Goal: Check status: Check status

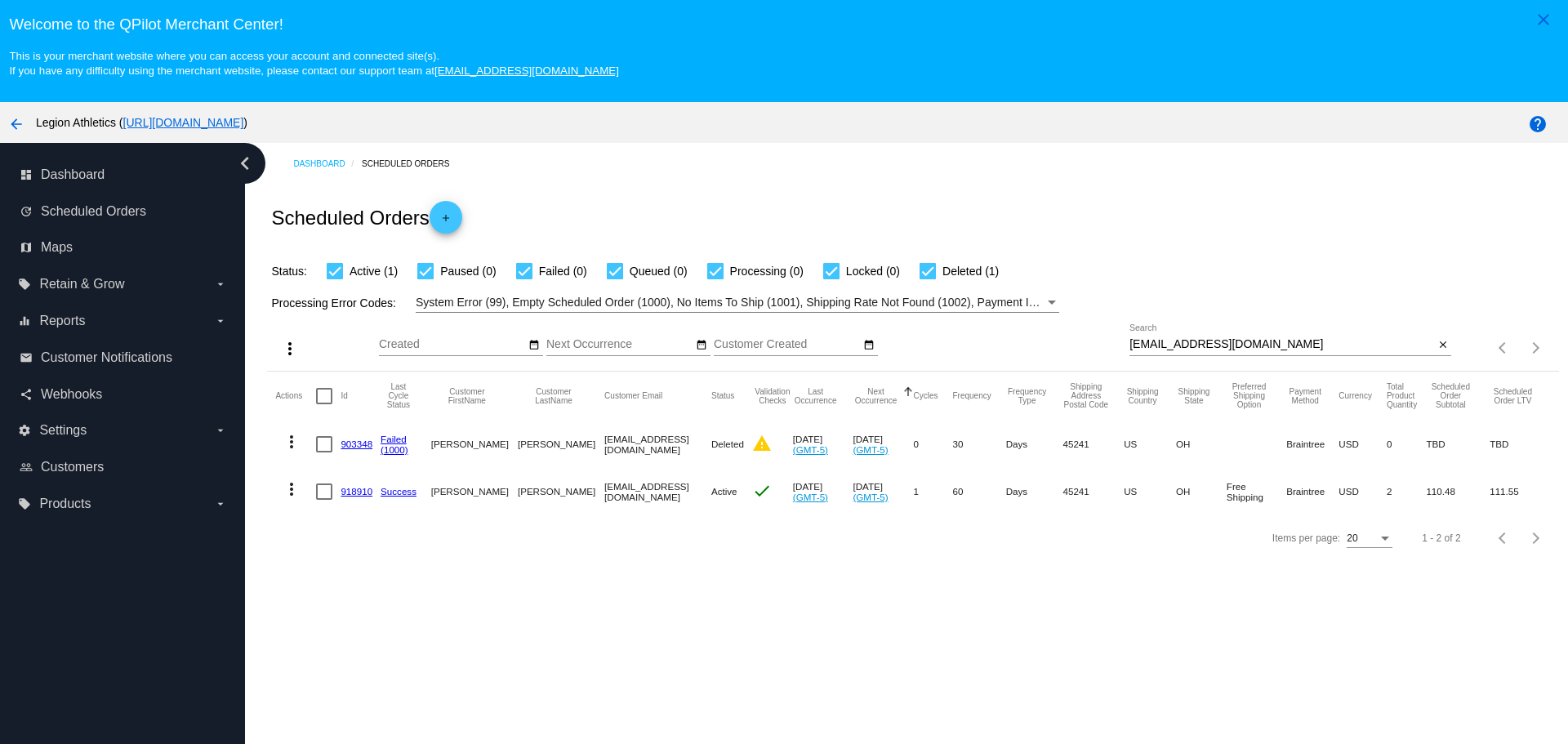
click at [1129, 340] on input "[EMAIL_ADDRESS][DOMAIN_NAME]" at bounding box center [1281, 345] width 304 height 13
drag, startPoint x: 1124, startPoint y: 340, endPoint x: 1218, endPoint y: 343, distance: 94.0
click at [1218, 343] on input "[EMAIL_ADDRESS][DOMAIN_NAME]" at bounding box center [1281, 345] width 304 height 13
paste input "jacksoncary10@g"
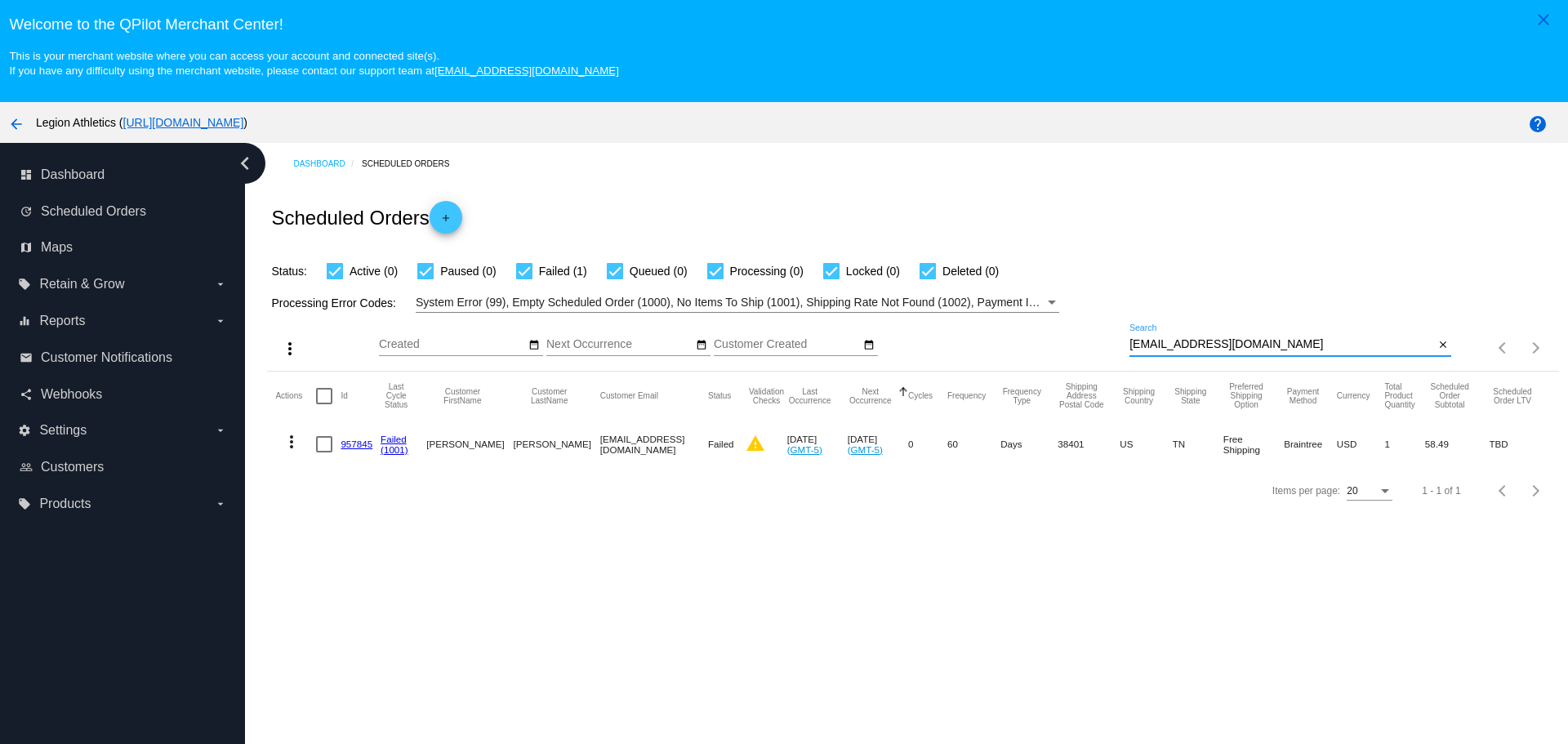
type input "[EMAIL_ADDRESS][DOMAIN_NAME]"
click at [354, 446] on link "957845" at bounding box center [356, 444] width 31 height 10
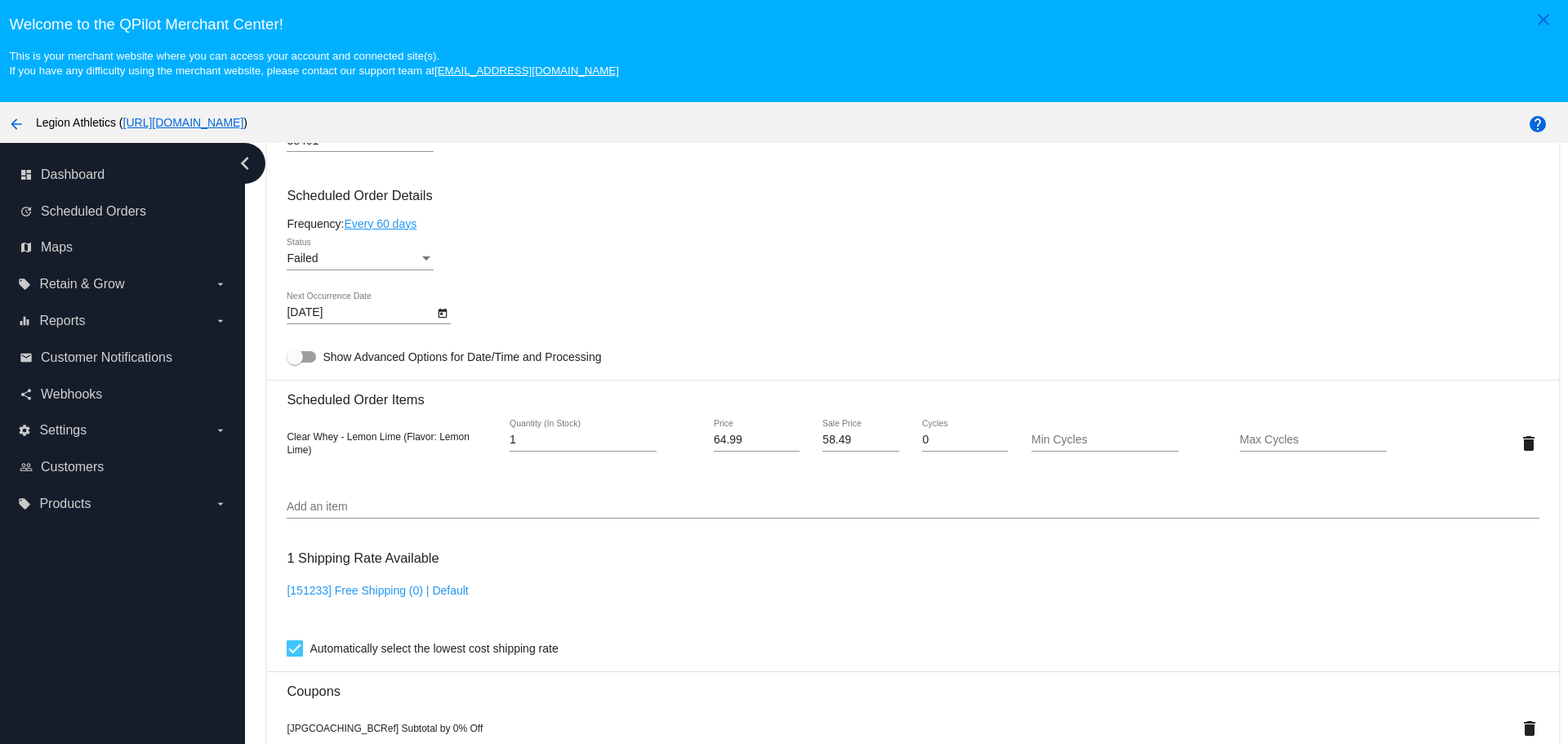
scroll to position [981, 0]
click at [822, 439] on input "58.49" at bounding box center [860, 439] width 76 height 13
type input "48.74"
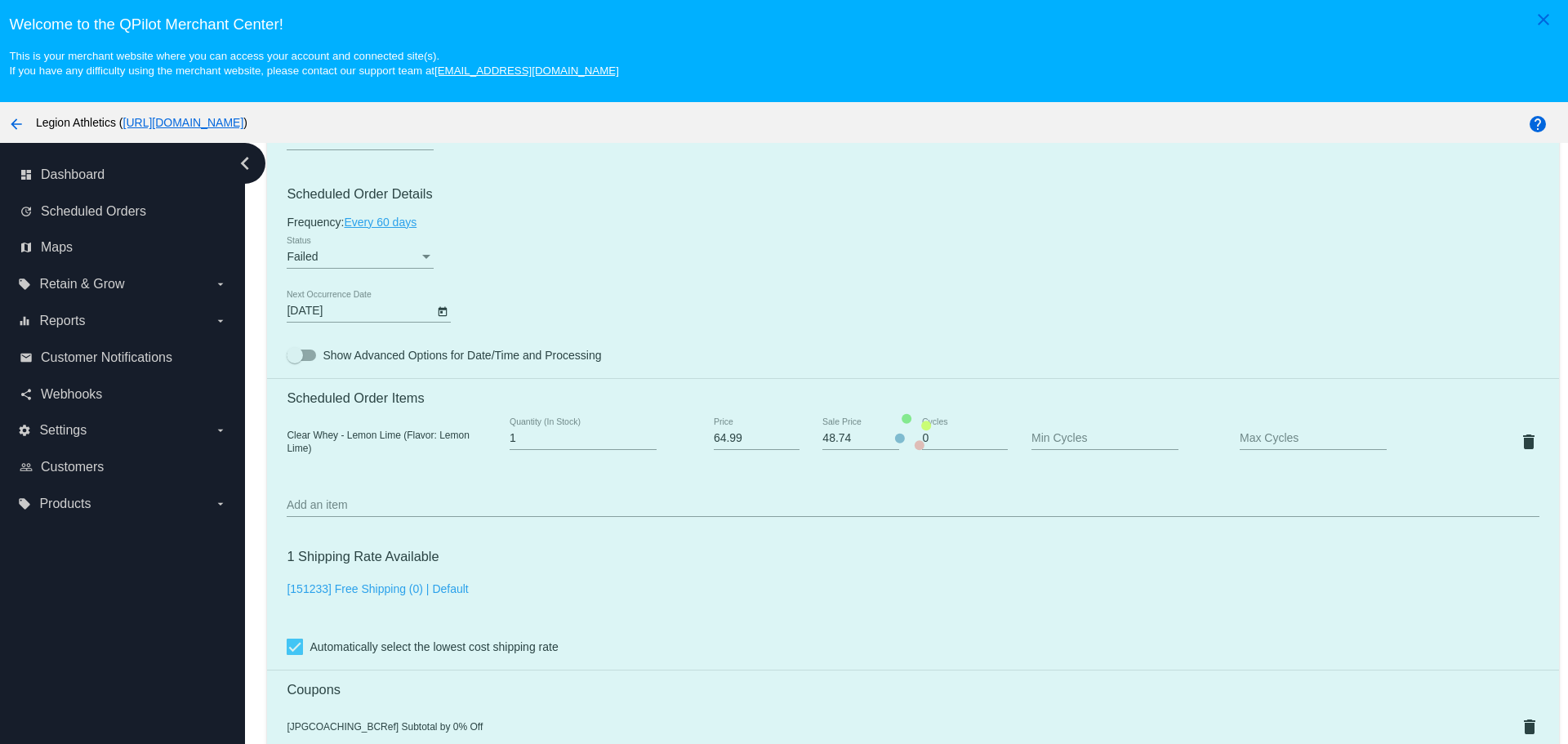
click at [794, 297] on mat-card "Customer 6807295: [PERSON_NAME] [EMAIL_ADDRESS][DOMAIN_NAME] Customer Shipping …" at bounding box center [913, 432] width 1291 height 1691
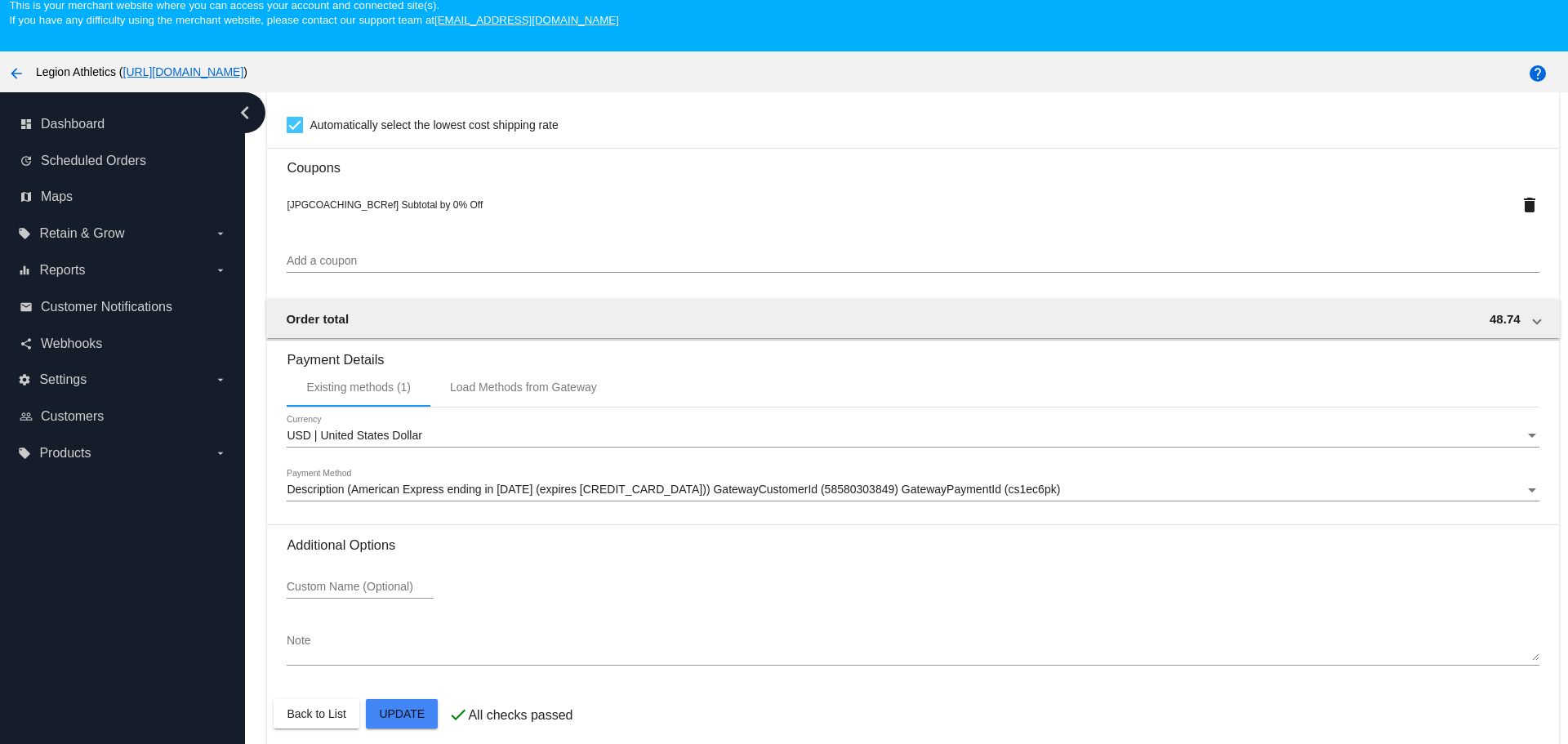
scroll to position [102, 0]
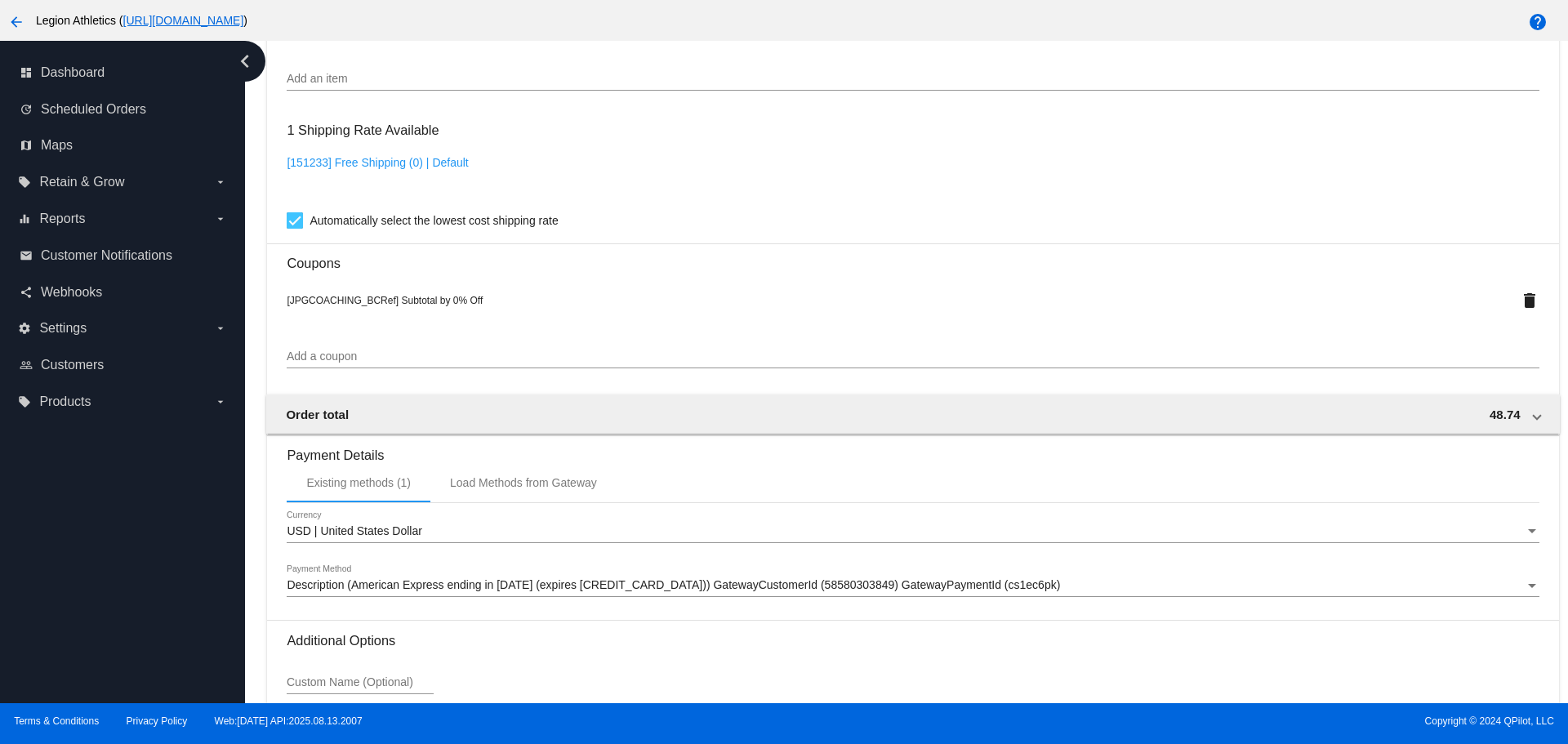
scroll to position [1452, 0]
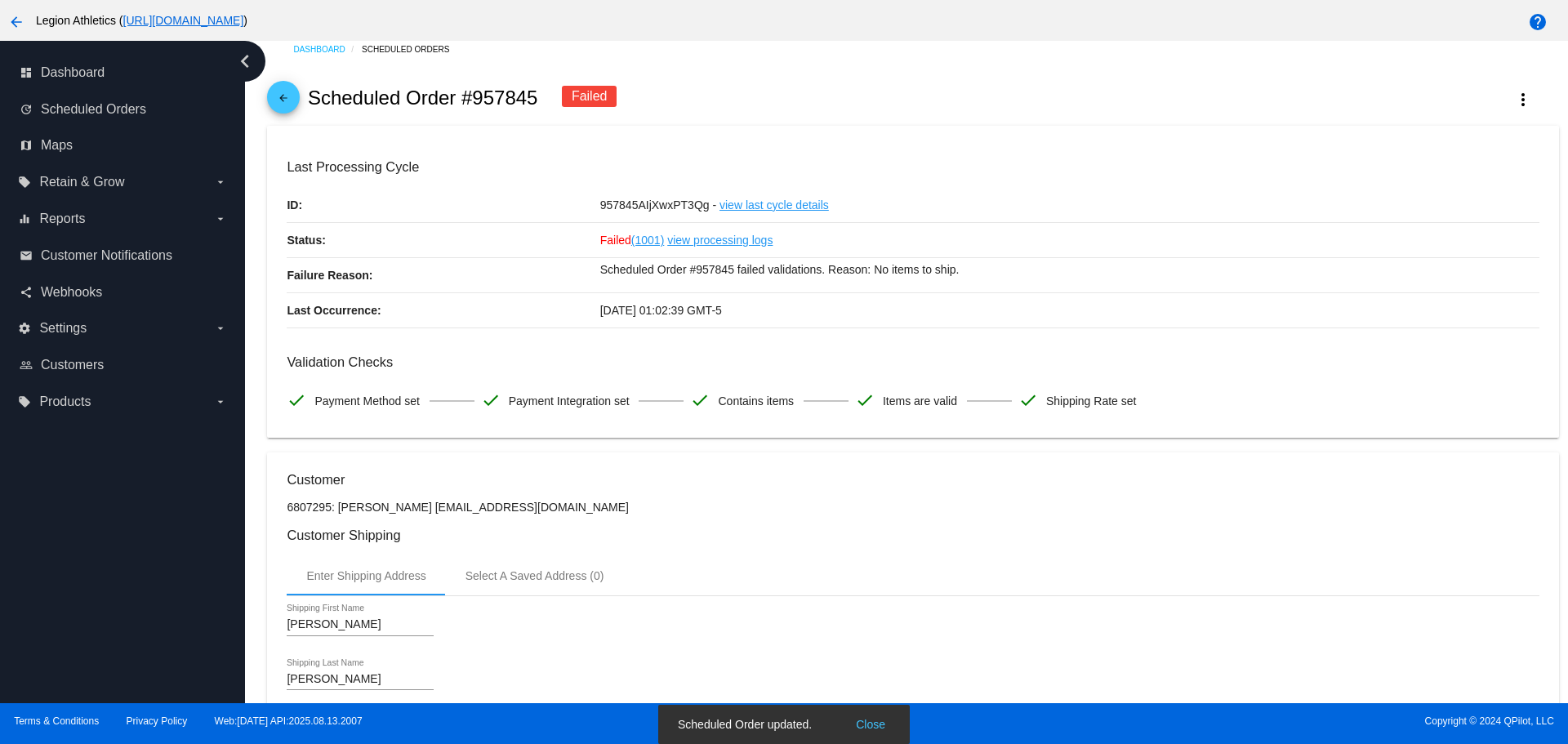
scroll to position [0, 0]
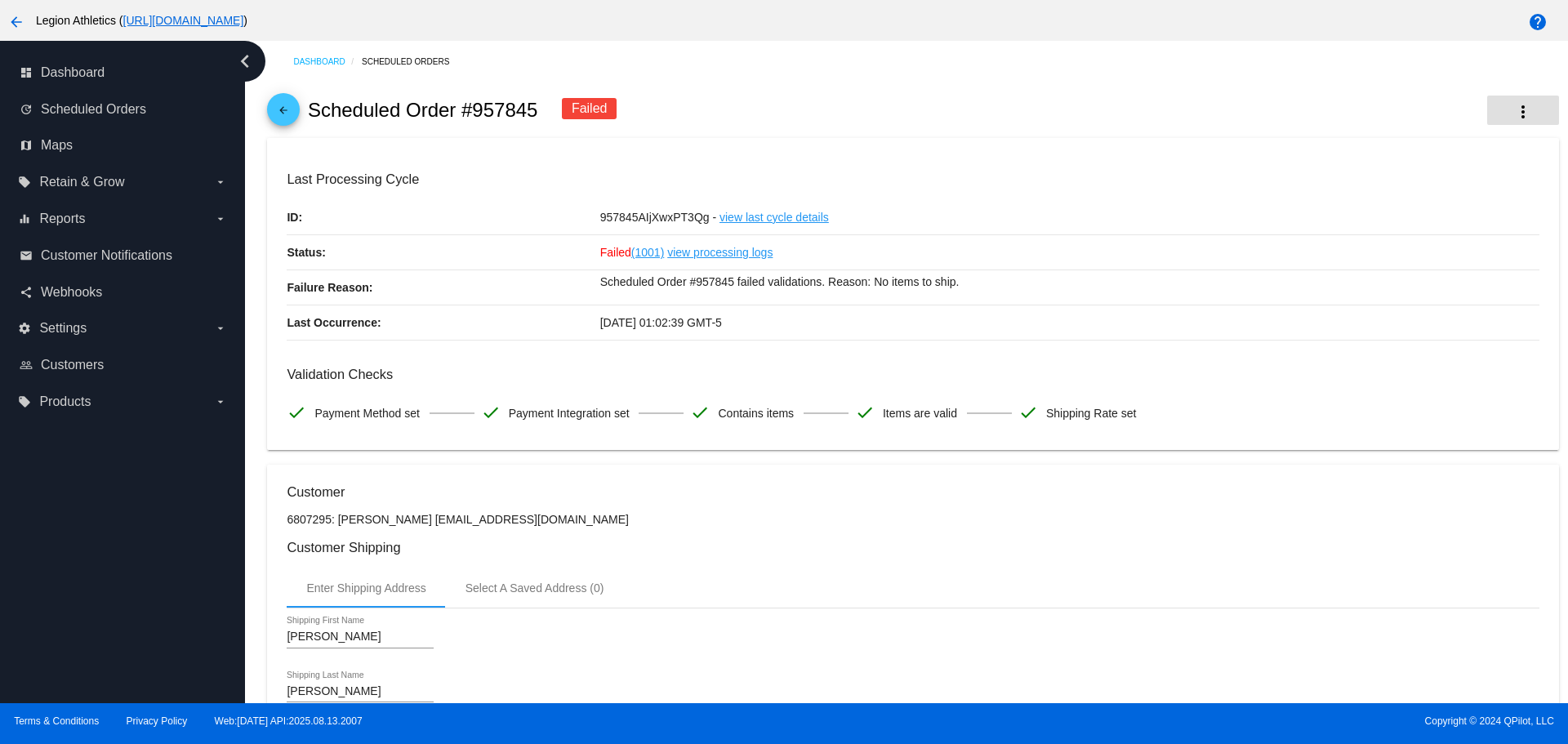
click at [1514, 111] on mat-icon "more_vert" at bounding box center [1523, 112] width 20 height 20
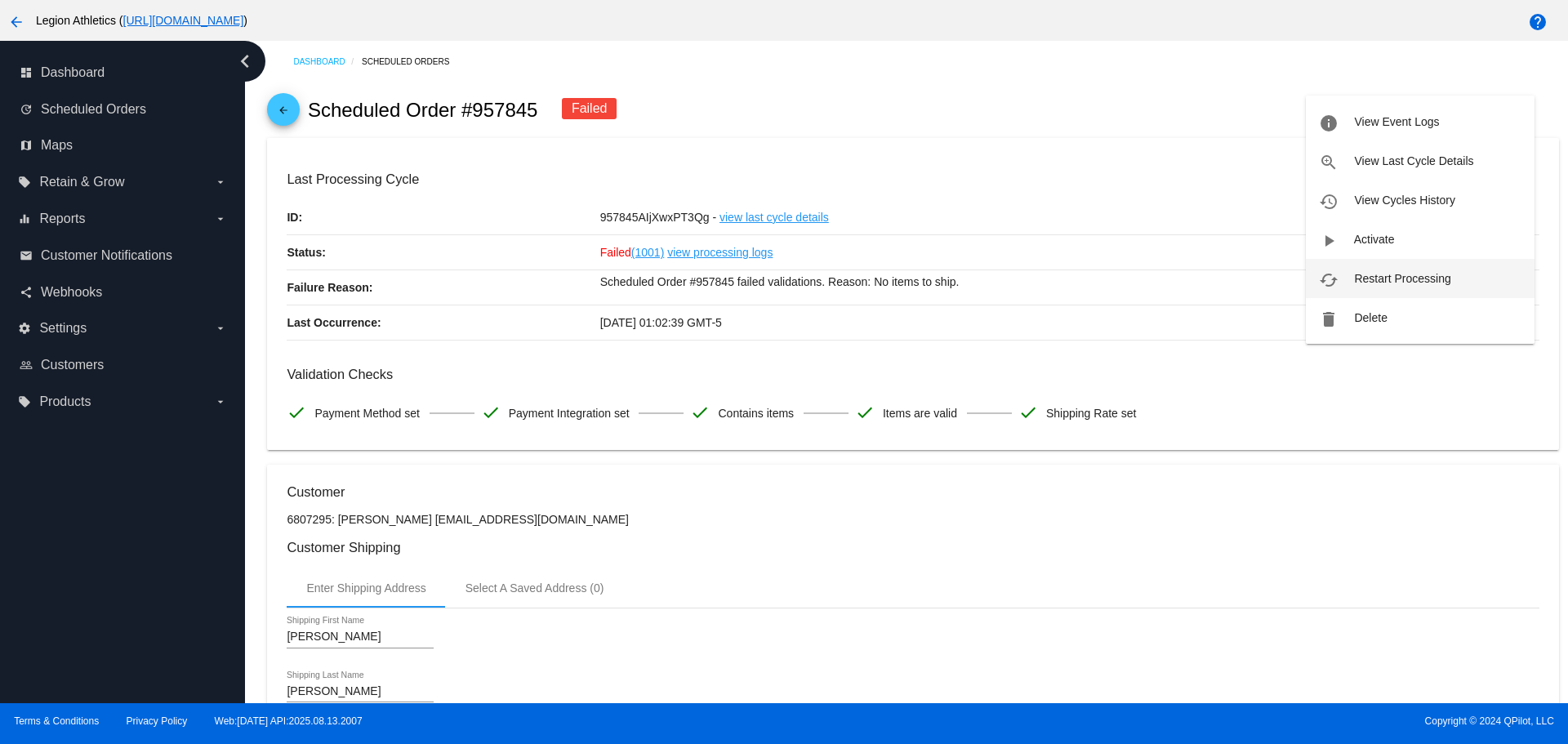
click at [1390, 273] on span "Restart Processing" at bounding box center [1402, 279] width 96 height 13
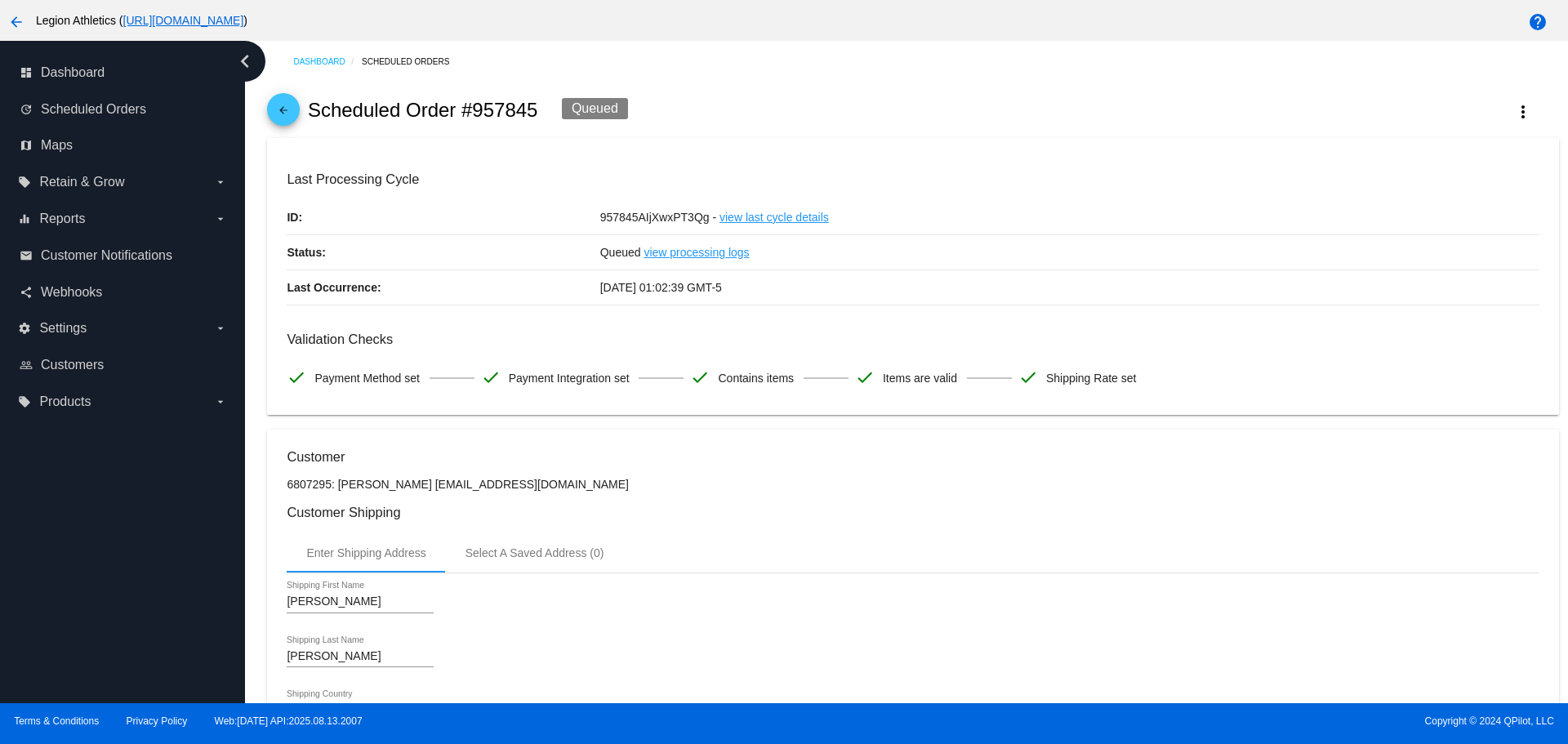
click at [288, 111] on mat-icon "arrow_back" at bounding box center [283, 114] width 20 height 20
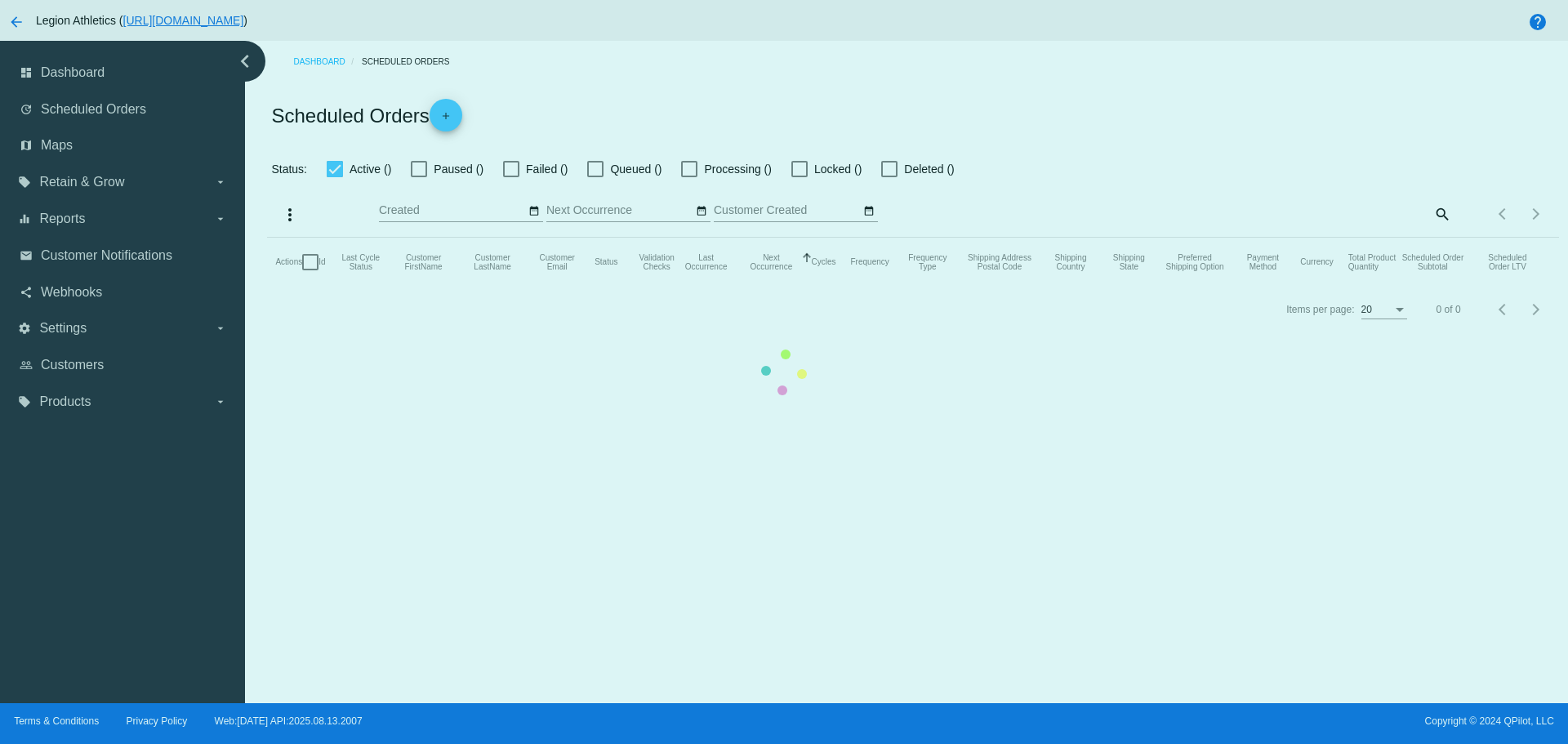
checkbox input "true"
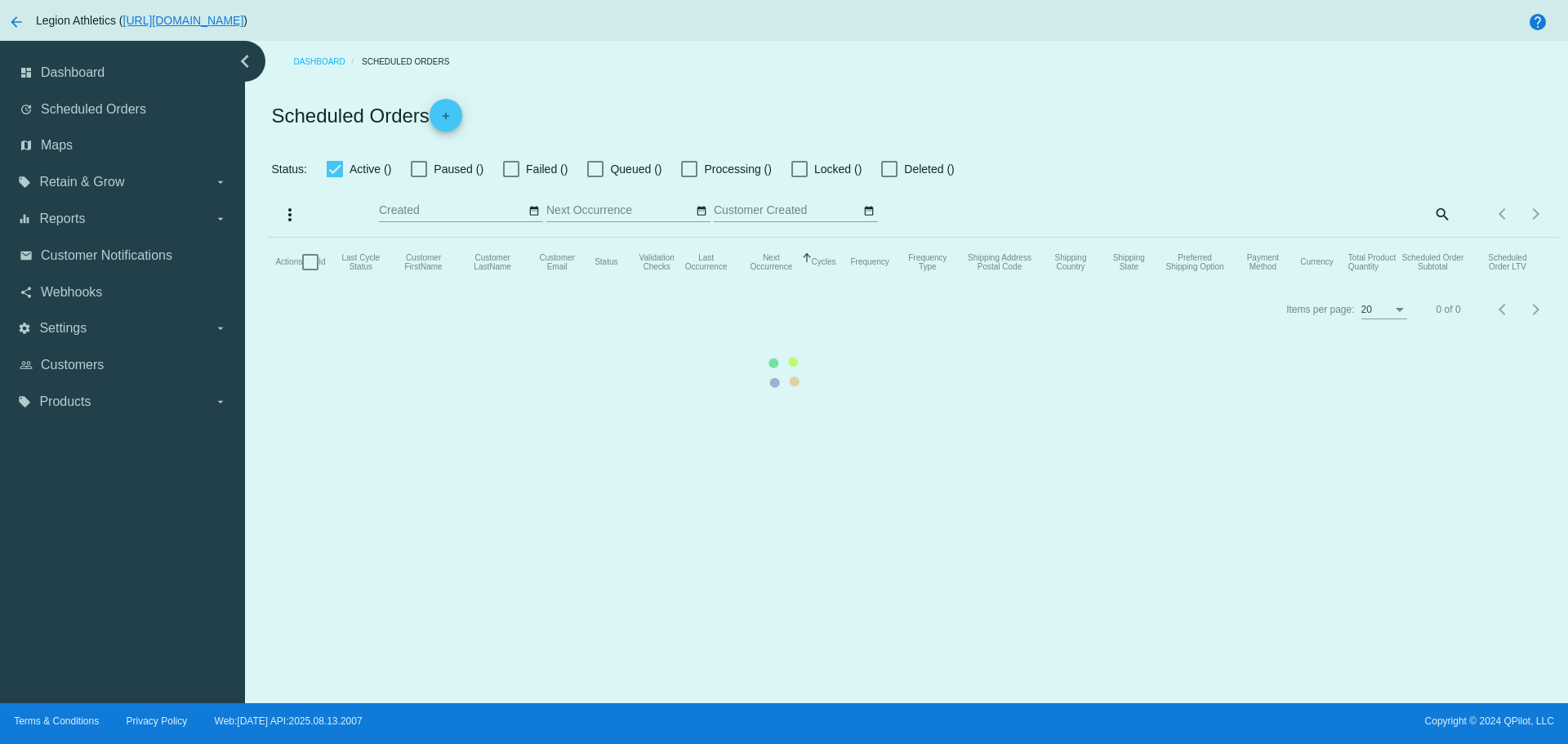
checkbox input "true"
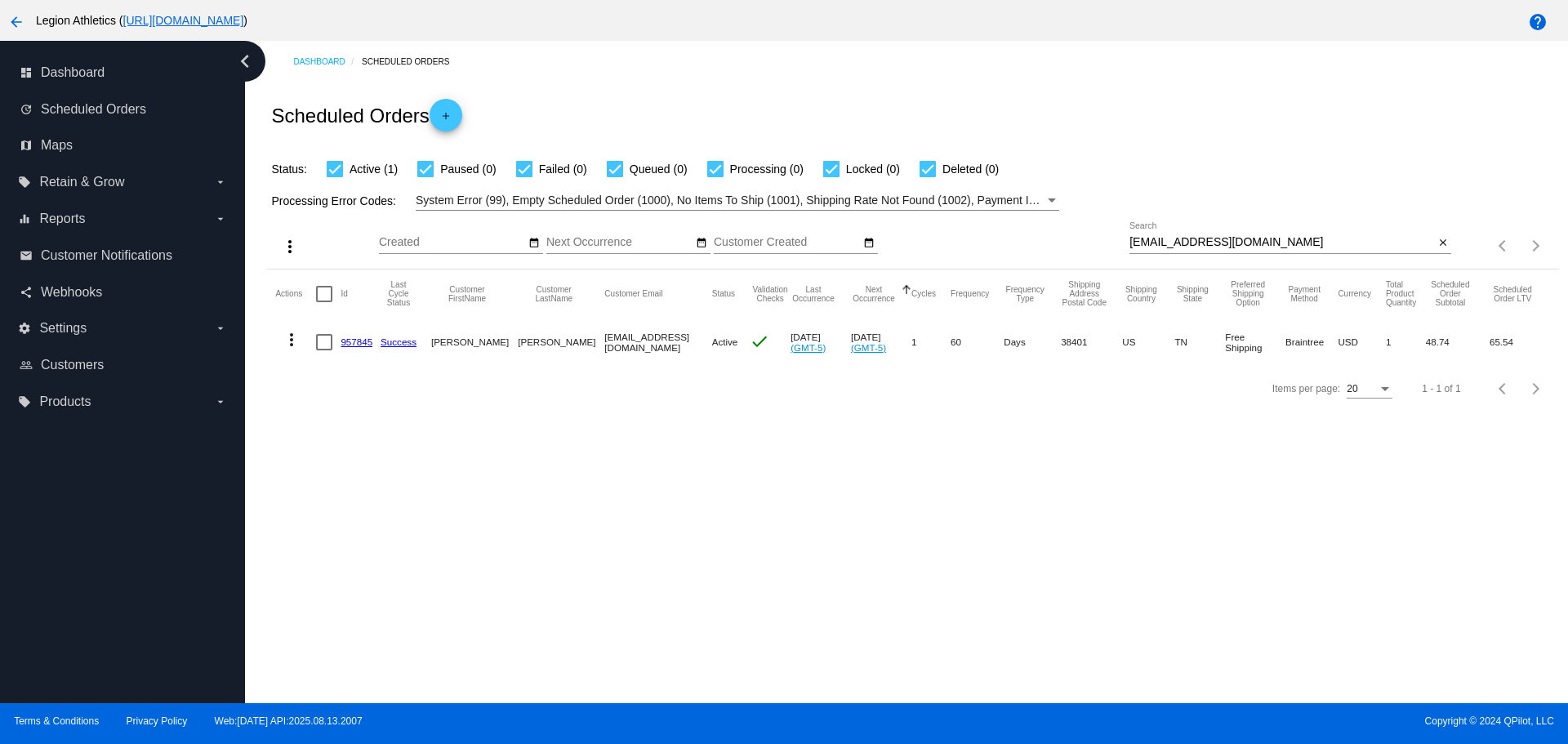
click at [349, 339] on link "957845" at bounding box center [356, 341] width 31 height 10
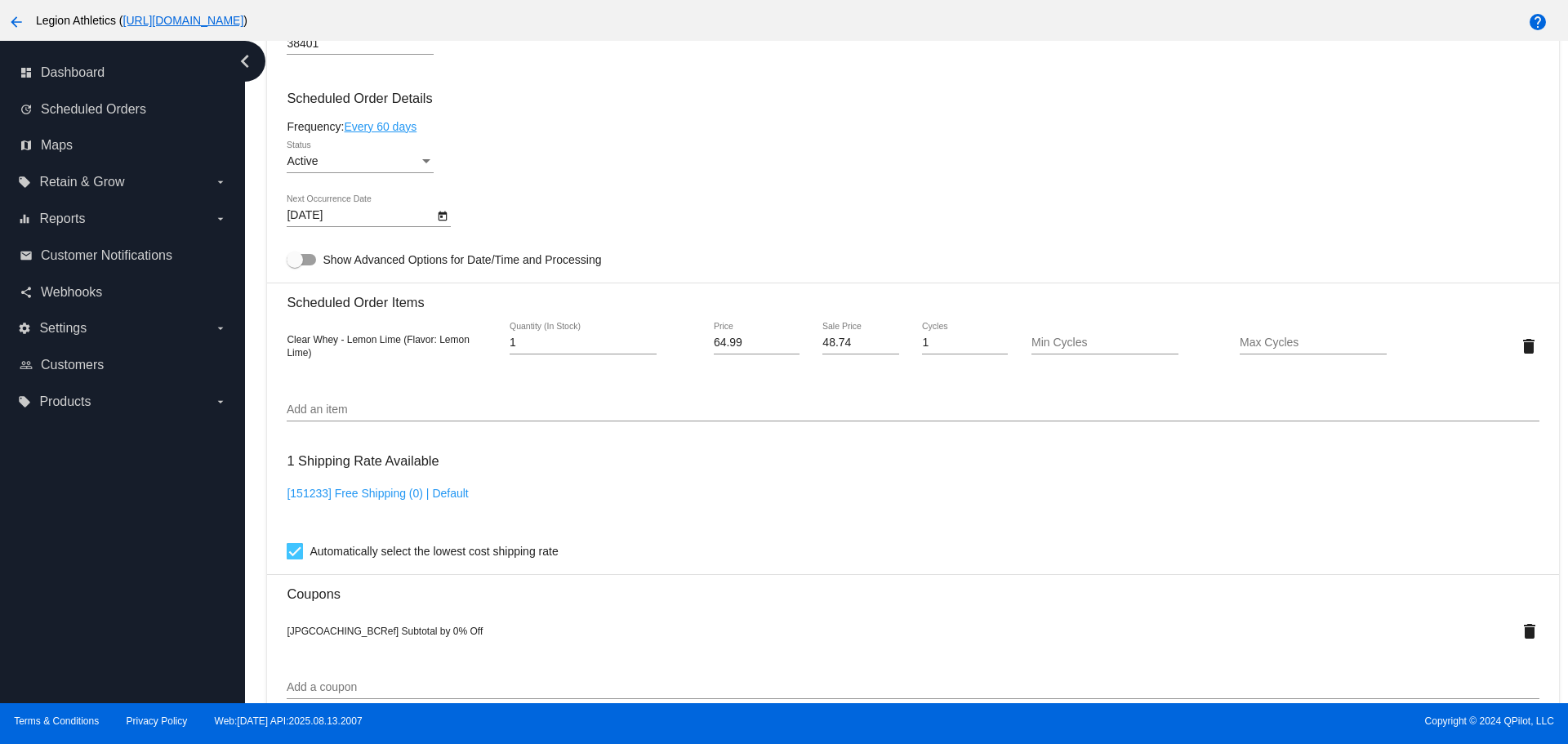
scroll to position [899, 0]
